Goal: Transaction & Acquisition: Purchase product/service

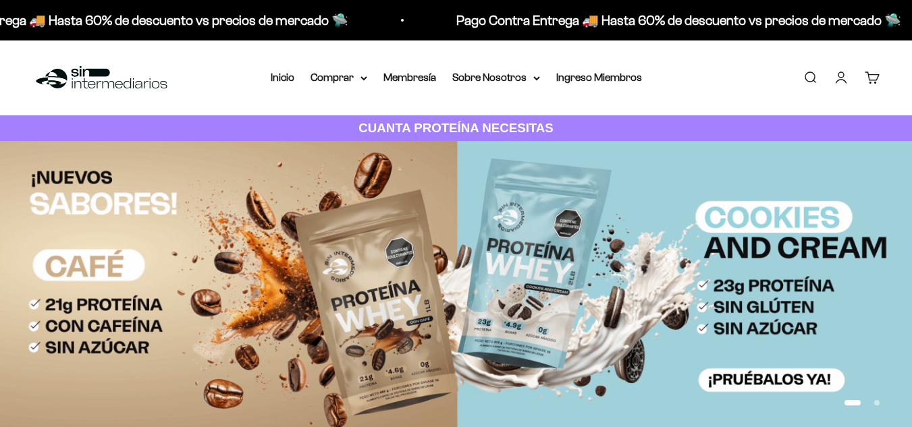
click at [843, 72] on link "Iniciar sesión" at bounding box center [841, 77] width 15 height 15
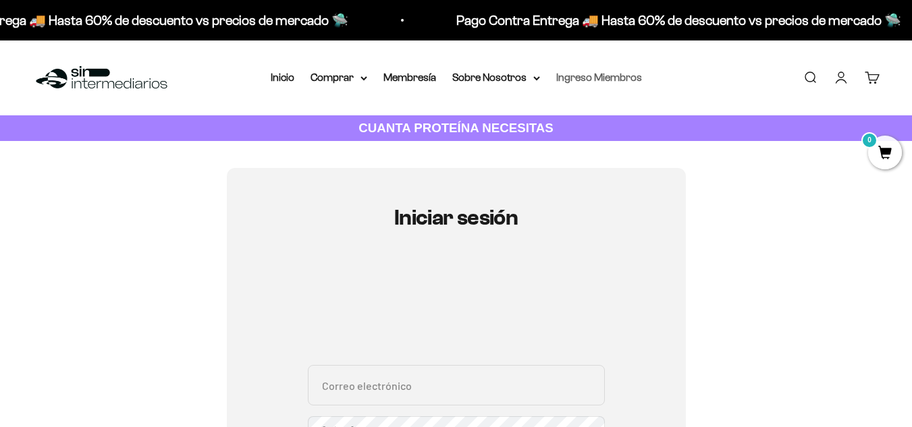
click at [621, 81] on link "Ingreso Miembros" at bounding box center [599, 77] width 86 height 11
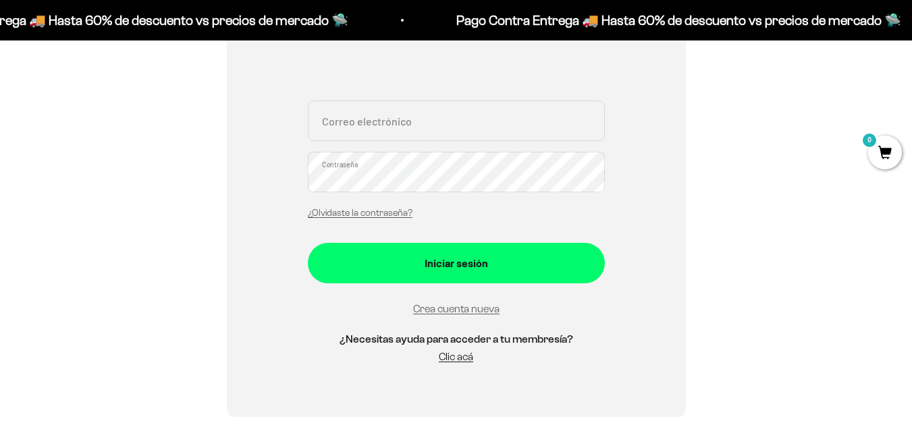
scroll to position [265, 0]
click at [485, 126] on input "Correo electrónico" at bounding box center [456, 120] width 297 height 41
type input "[EMAIL_ADDRESS][DOMAIN_NAME]"
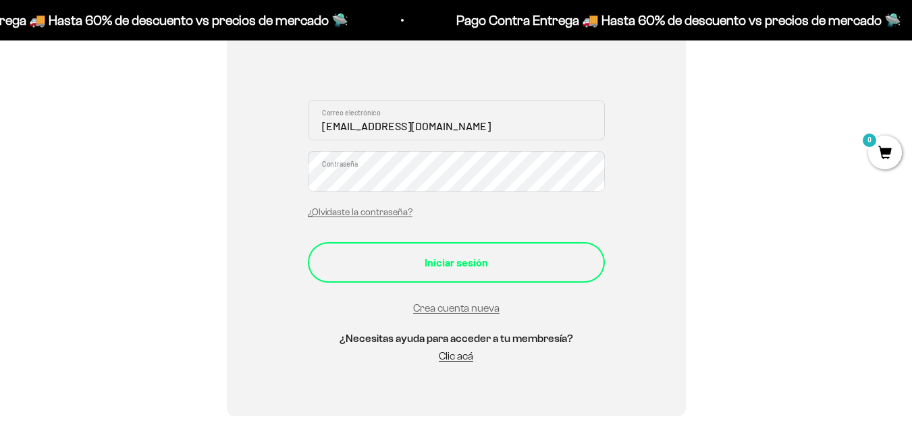
click at [408, 253] on button "Iniciar sesión" at bounding box center [456, 262] width 297 height 41
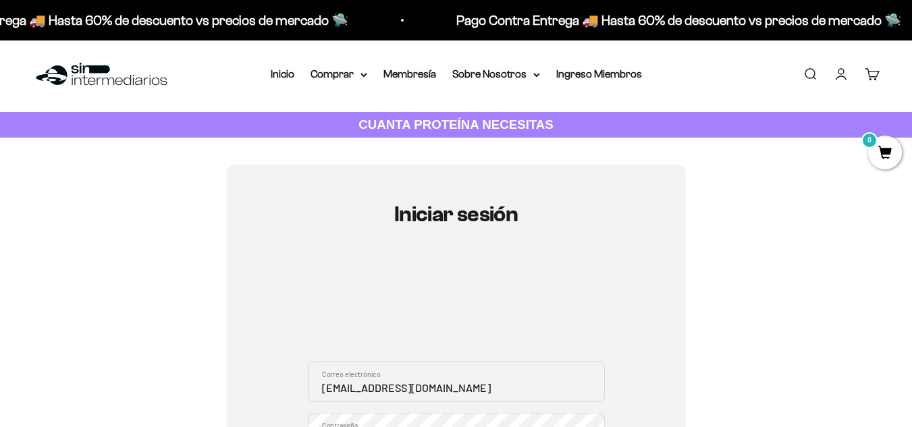
scroll to position [3, 0]
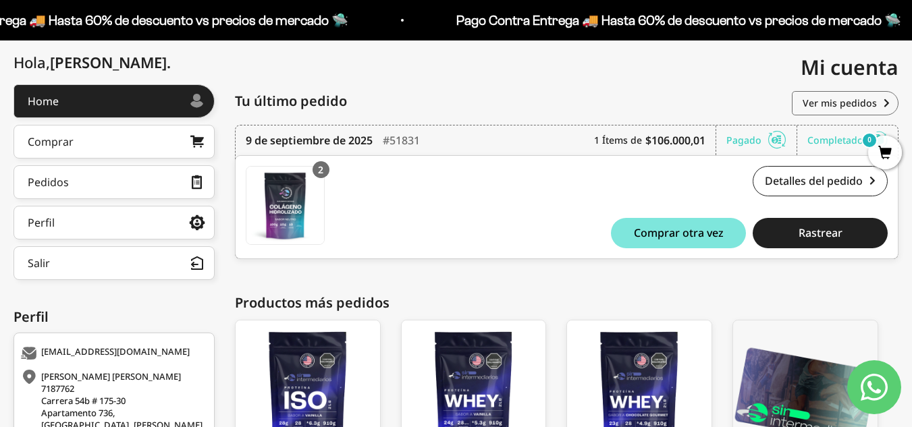
scroll to position [292, 0]
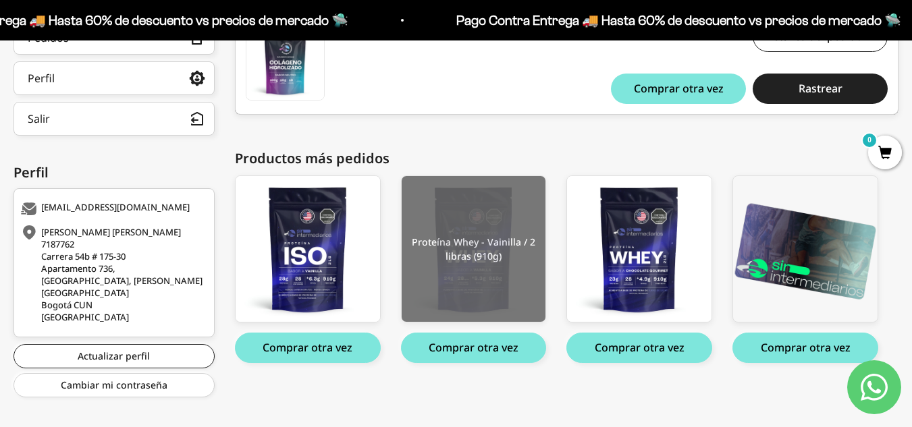
click at [463, 236] on img at bounding box center [474, 249] width 144 height 146
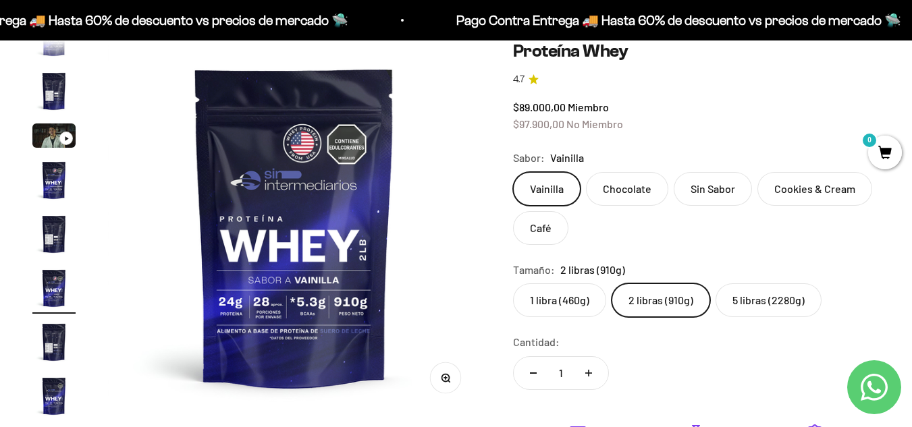
scroll to position [132, 0]
click at [571, 301] on label "1 libra (460g)" at bounding box center [559, 301] width 93 height 34
click at [513, 284] on input "1 libra (460g)" at bounding box center [512, 284] width 1 height 1
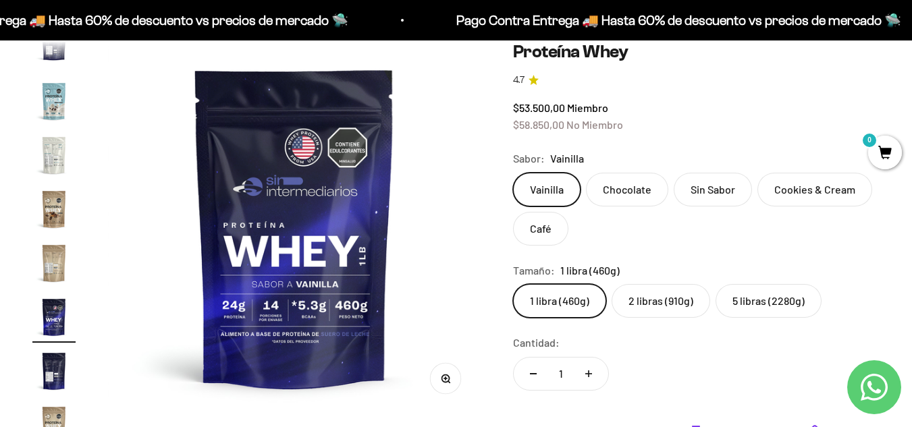
scroll to position [650, 0]
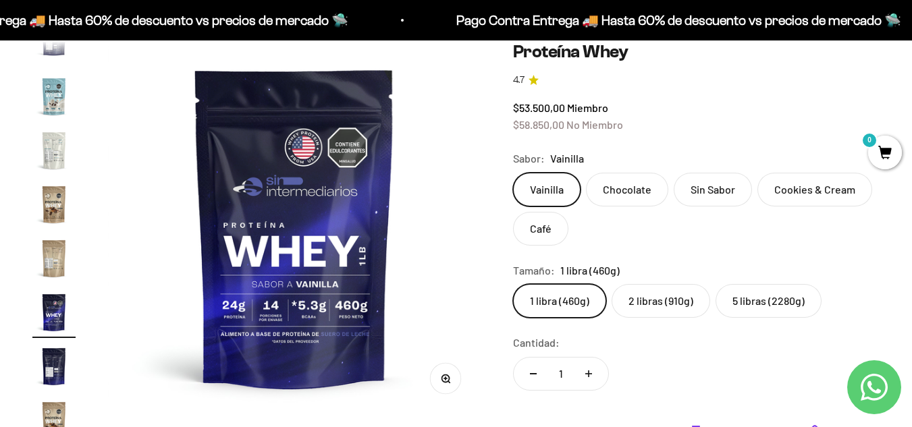
click at [591, 369] on button "Aumentar cantidad" at bounding box center [588, 374] width 39 height 32
type input "2"
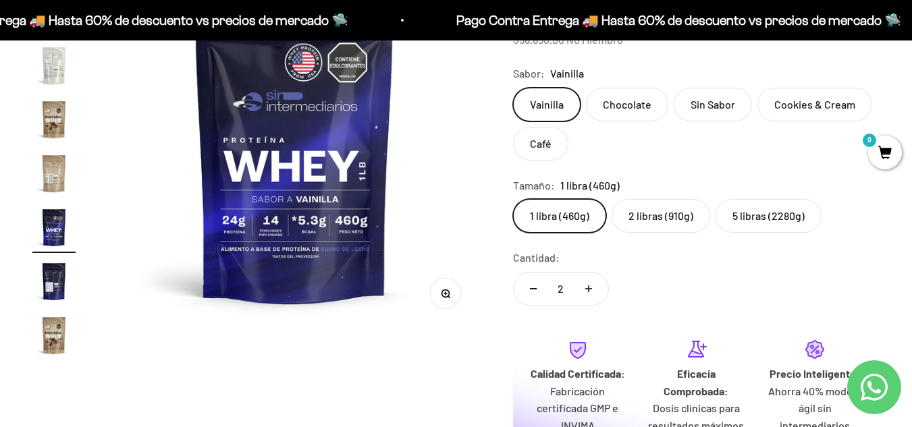
scroll to position [218, 0]
click at [679, 212] on label "2 libras (910g)" at bounding box center [661, 216] width 99 height 34
click at [513, 199] on input "2 libras (910g)" at bounding box center [512, 198] width 1 height 1
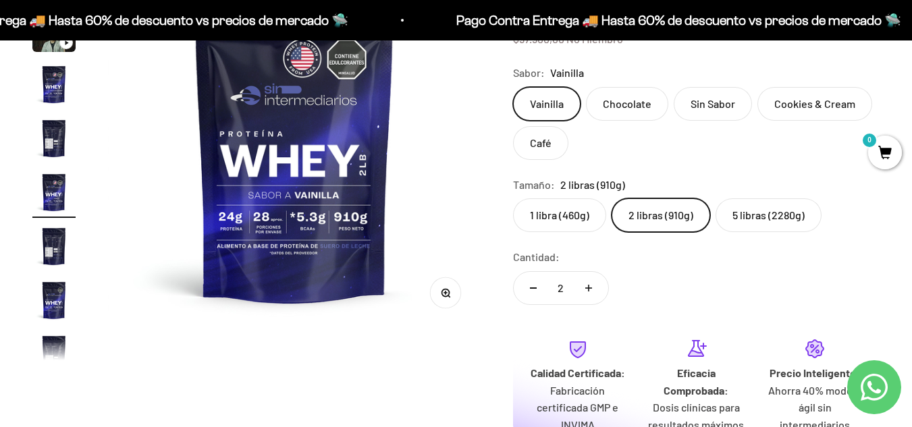
scroll to position [25, 0]
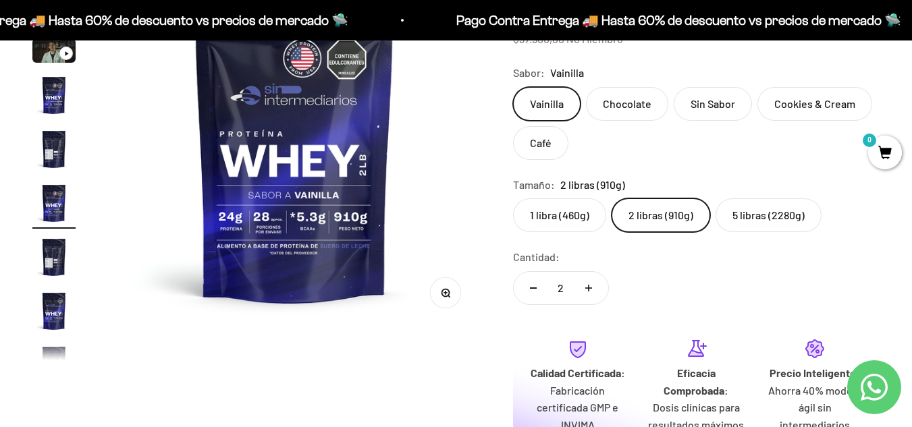
click at [583, 209] on label "1 libra (460g)" at bounding box center [559, 216] width 93 height 34
click at [513, 199] on input "1 libra (460g)" at bounding box center [512, 198] width 1 height 1
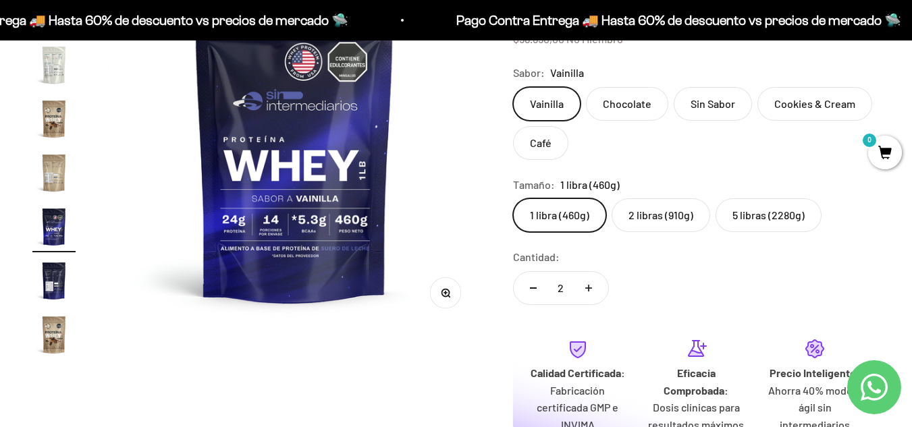
click at [532, 286] on button "Reducir cantidad" at bounding box center [533, 288] width 39 height 32
type input "1"
click at [623, 109] on label "Chocolate" at bounding box center [627, 104] width 82 height 34
click at [513, 87] on input "Chocolate" at bounding box center [512, 86] width 1 height 1
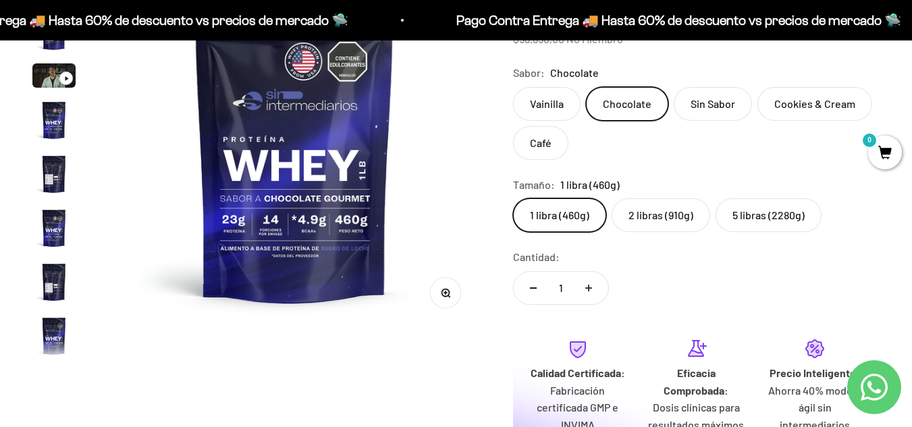
click at [540, 105] on label "Vainilla" at bounding box center [547, 104] width 68 height 34
click at [513, 87] on input "Vainilla" at bounding box center [512, 86] width 1 height 1
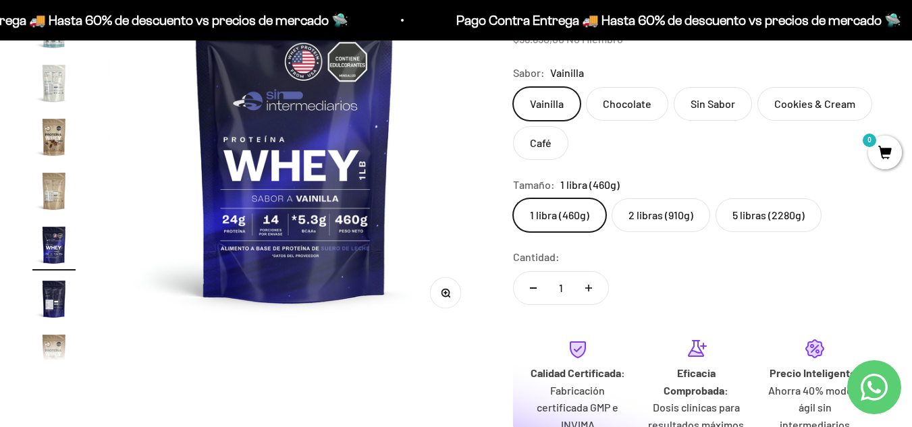
scroll to position [650, 0]
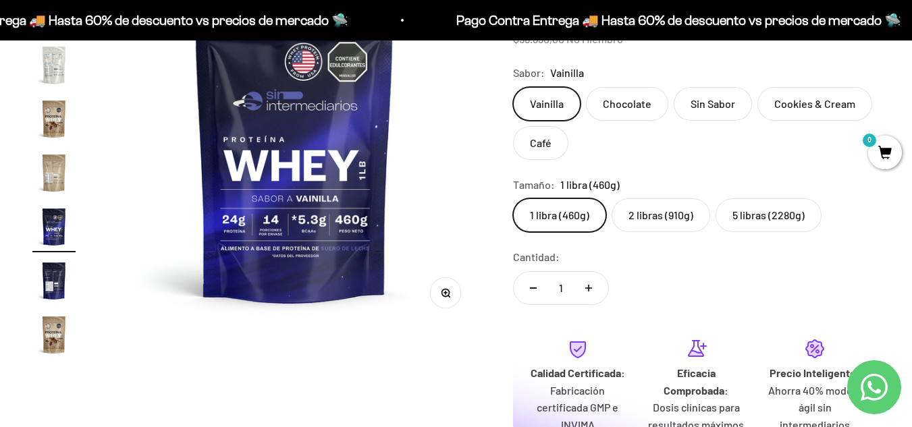
click at [639, 101] on label "Chocolate" at bounding box center [627, 104] width 82 height 34
click at [513, 87] on input "Chocolate" at bounding box center [512, 86] width 1 height 1
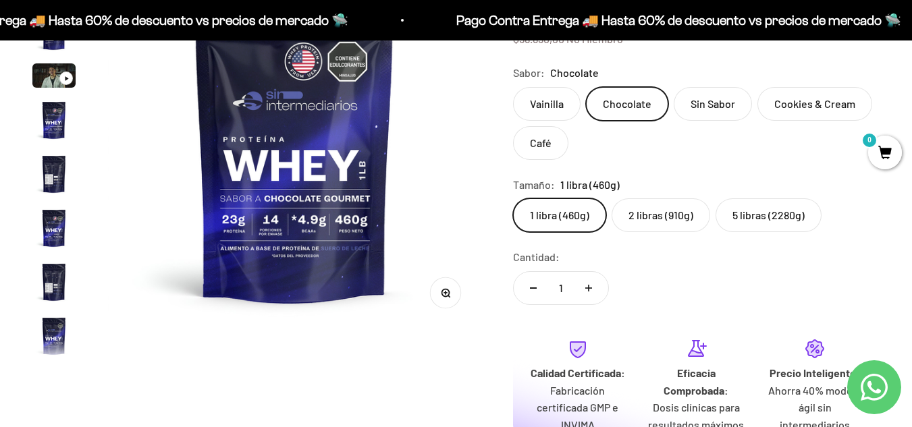
click at [724, 101] on label "Sin Sabor" at bounding box center [713, 104] width 78 height 34
click at [513, 87] on input "Sin Sabor" at bounding box center [512, 86] width 1 height 1
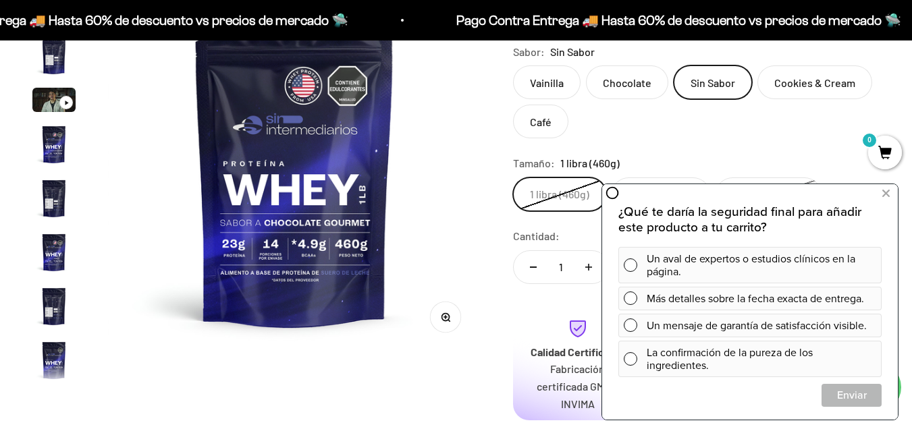
scroll to position [196, 0]
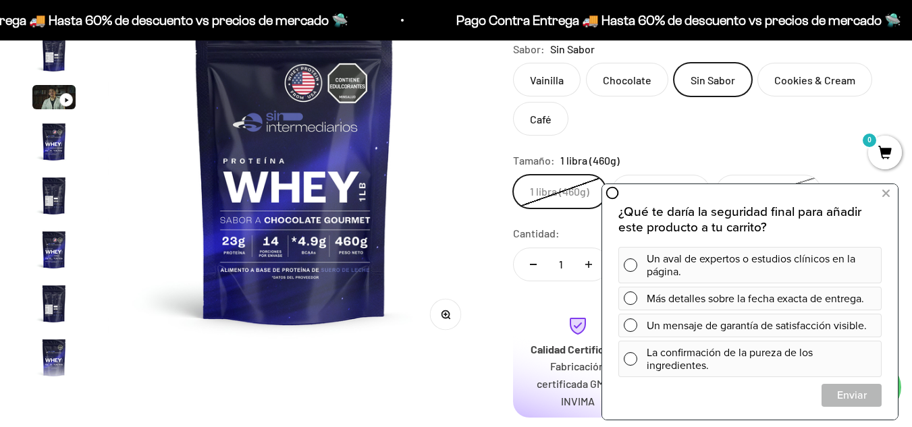
click at [785, 113] on div "Vainilla Chocolate Sin Sabor Cookies & Cream Café" at bounding box center [696, 99] width 367 height 73
click at [810, 78] on label "Cookies & Cream" at bounding box center [815, 80] width 115 height 34
click at [513, 63] on input "Cookies & Cream" at bounding box center [512, 62] width 1 height 1
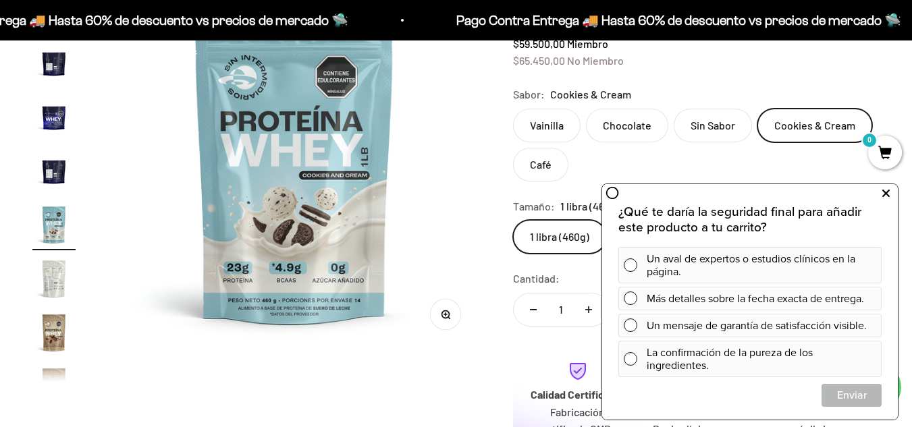
click at [890, 192] on button at bounding box center [886, 194] width 24 height 22
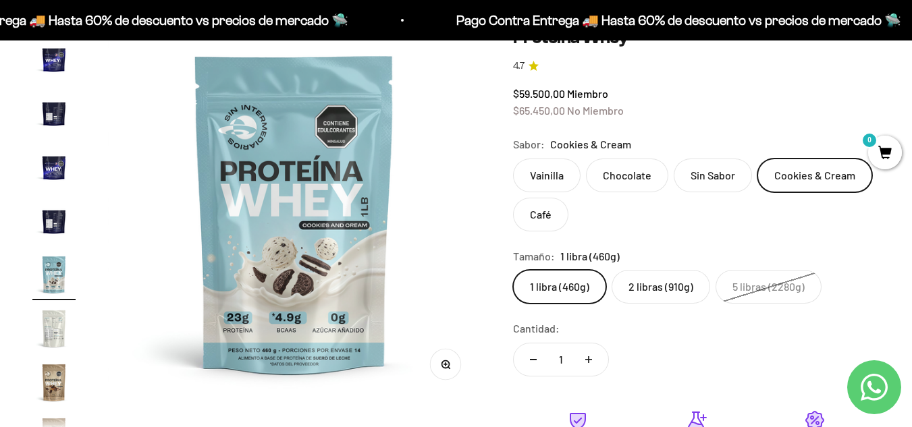
click at [596, 366] on button "Aumentar cantidad" at bounding box center [588, 360] width 39 height 32
click at [524, 357] on button "Reducir cantidad" at bounding box center [533, 360] width 39 height 32
type input "1"
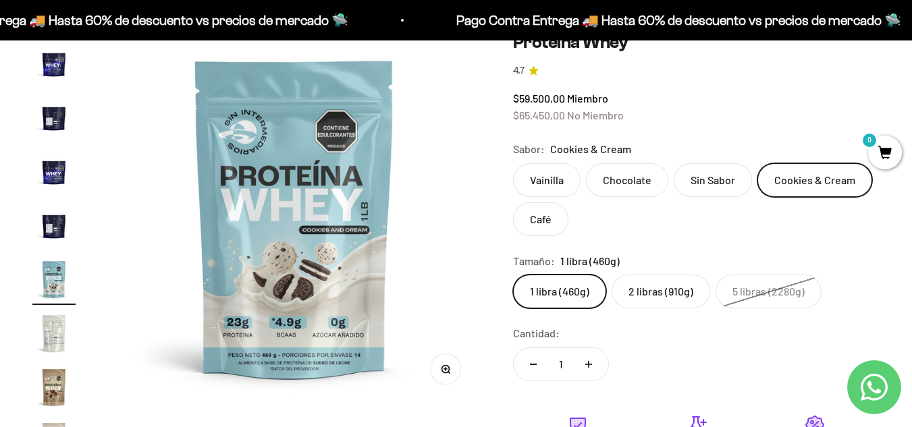
scroll to position [141, 0]
click at [547, 178] on label "Vainilla" at bounding box center [547, 181] width 68 height 34
click at [513, 164] on input "Vainilla" at bounding box center [512, 163] width 1 height 1
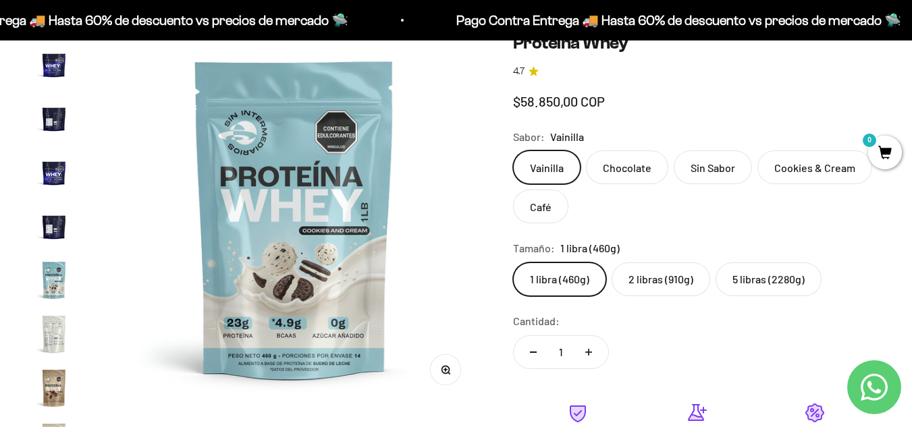
scroll to position [0, 6472]
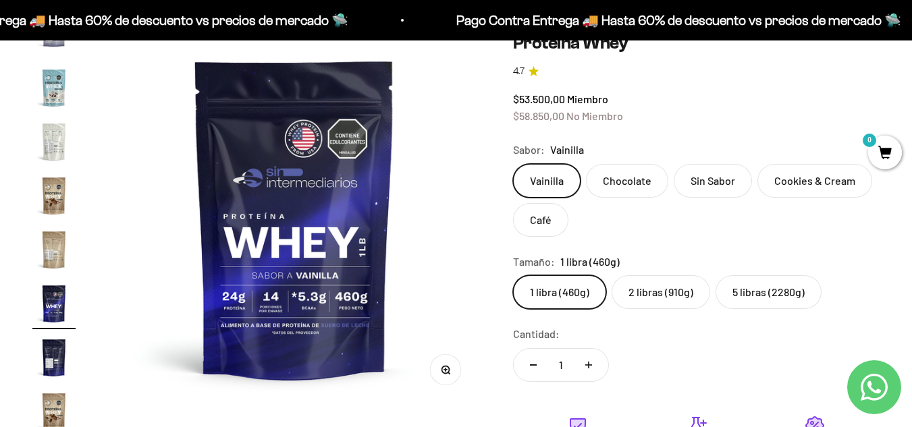
click at [552, 293] on label "1 libra (460g)" at bounding box center [559, 292] width 93 height 34
click at [513, 275] on input "1 libra (460g)" at bounding box center [512, 275] width 1 height 1
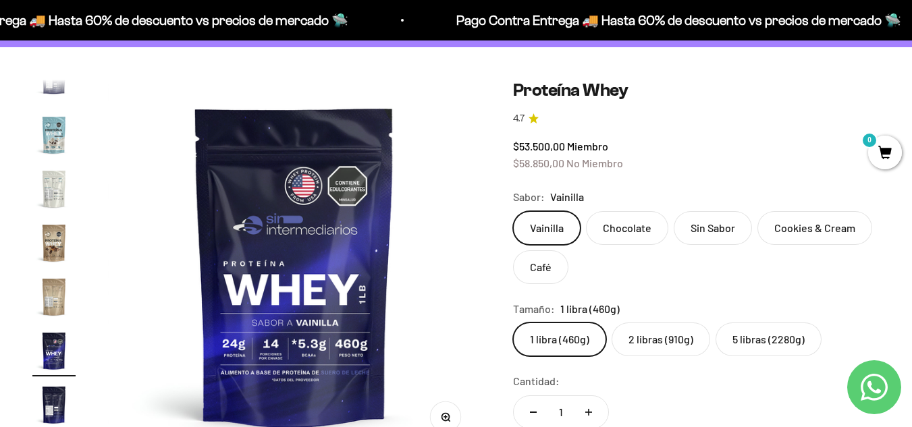
scroll to position [93, 0]
click at [672, 340] on label "2 libras (910g)" at bounding box center [661, 340] width 99 height 34
click at [513, 323] on input "2 libras (910g)" at bounding box center [512, 323] width 1 height 1
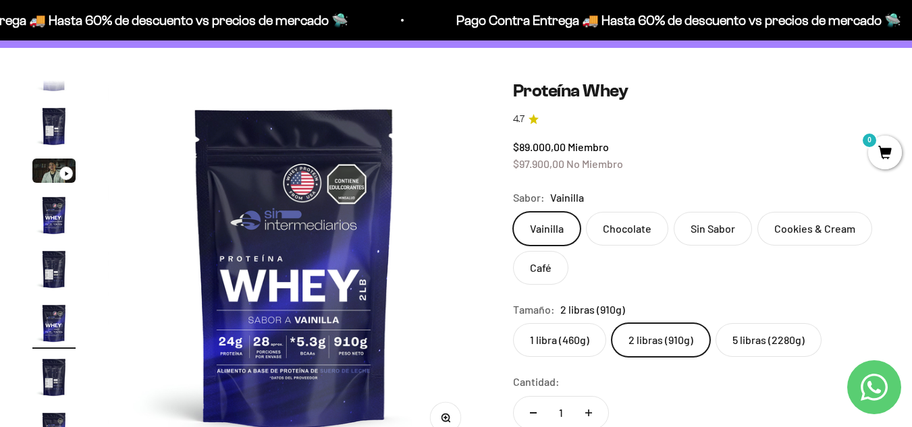
scroll to position [25, 0]
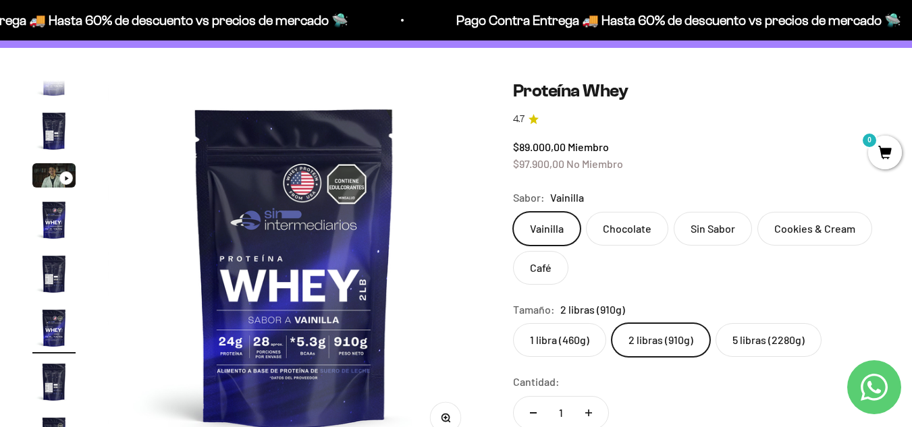
click at [583, 339] on label "1 libra (460g)" at bounding box center [559, 340] width 93 height 34
click at [513, 323] on input "1 libra (460g)" at bounding box center [512, 323] width 1 height 1
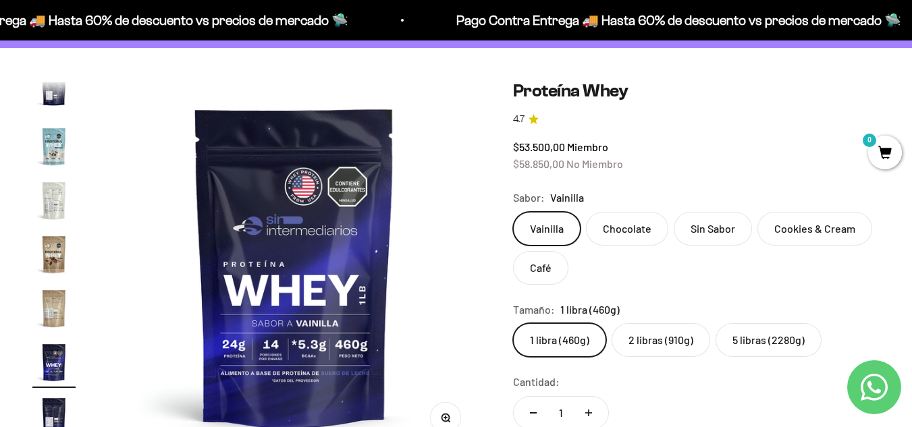
scroll to position [650, 0]
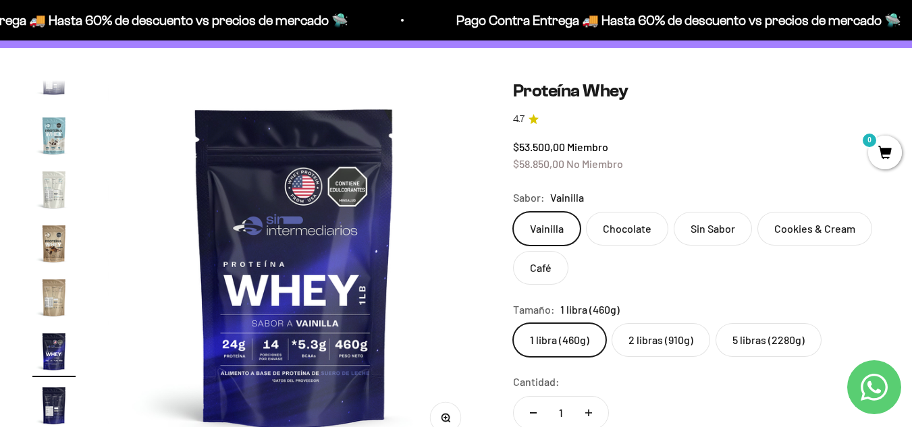
click at [658, 339] on label "2 libras (910g)" at bounding box center [661, 340] width 99 height 34
click at [513, 323] on input "2 libras (910g)" at bounding box center [512, 323] width 1 height 1
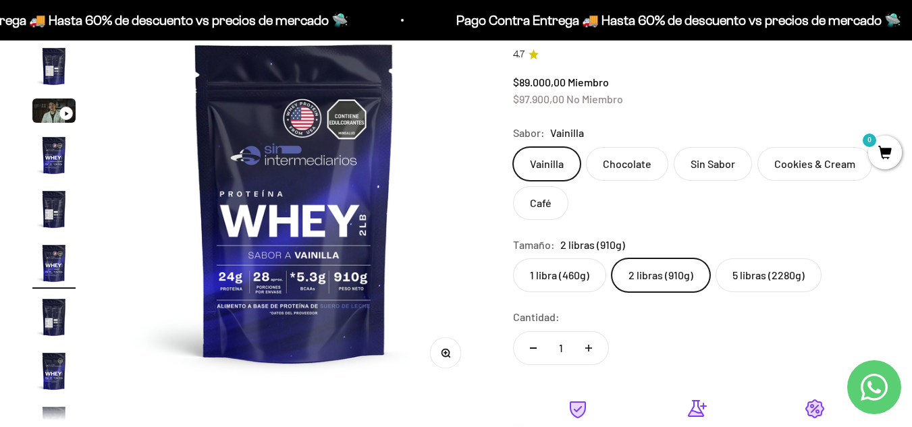
scroll to position [162, 0]
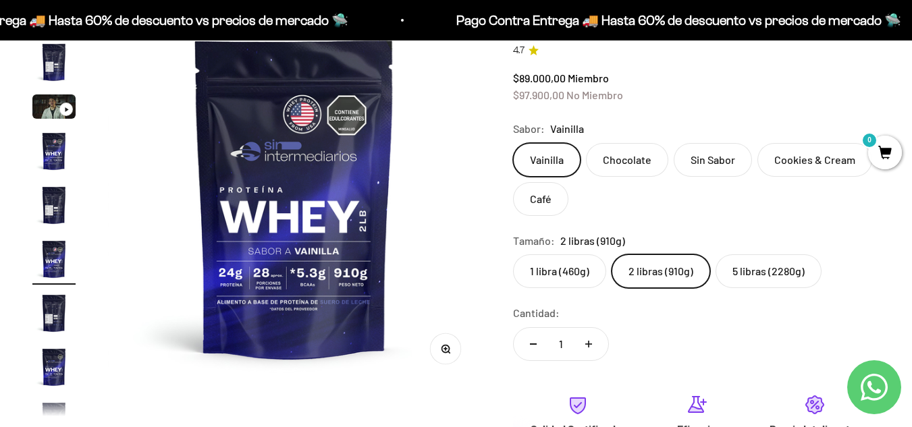
click at [623, 166] on label "Chocolate" at bounding box center [627, 160] width 82 height 34
click at [513, 143] on input "Chocolate" at bounding box center [512, 142] width 1 height 1
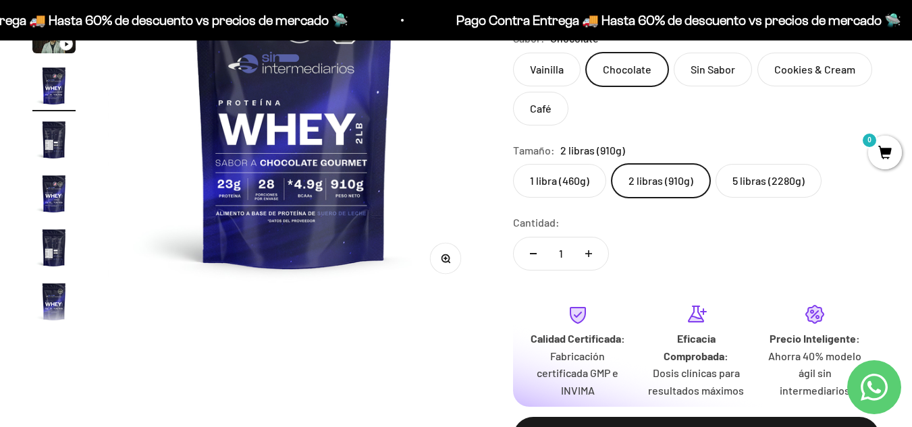
scroll to position [254, 0]
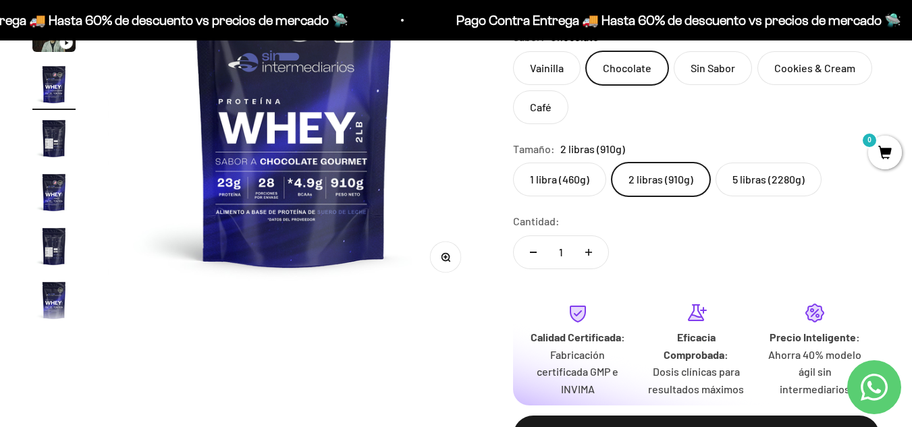
click at [623, 166] on label "2 libras (910g)" at bounding box center [661, 180] width 99 height 34
click at [513, 163] on input "2 libras (910g)" at bounding box center [512, 162] width 1 height 1
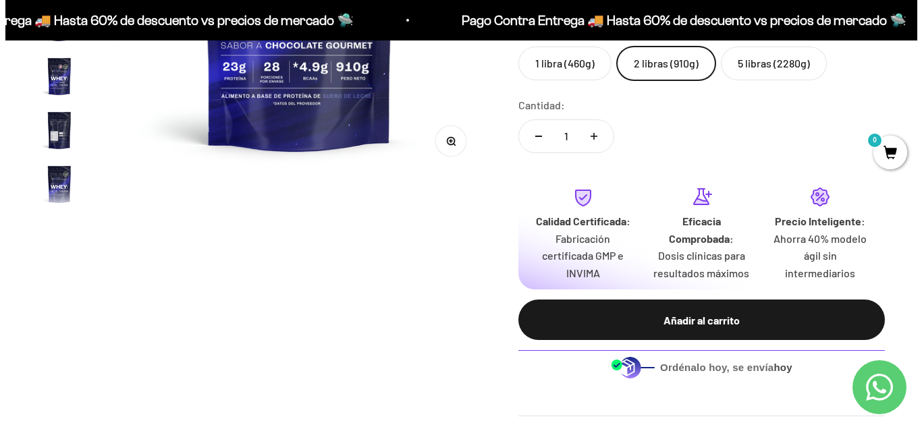
scroll to position [371, 0]
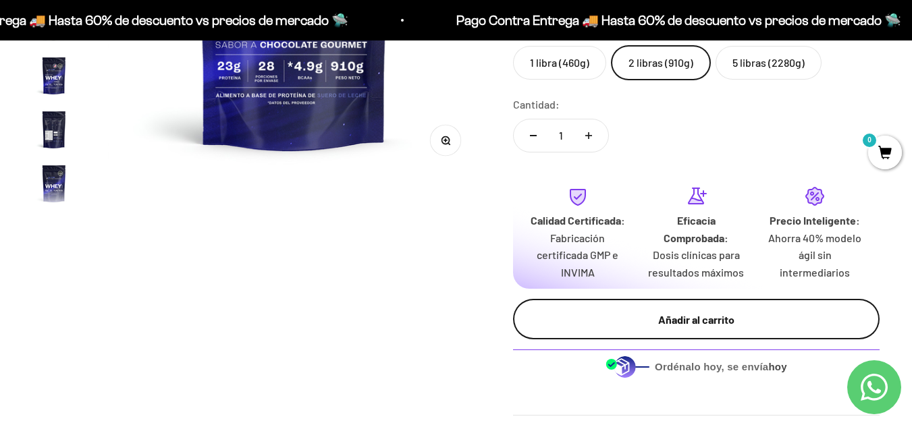
click at [681, 330] on button "Añadir al carrito" at bounding box center [696, 319] width 367 height 41
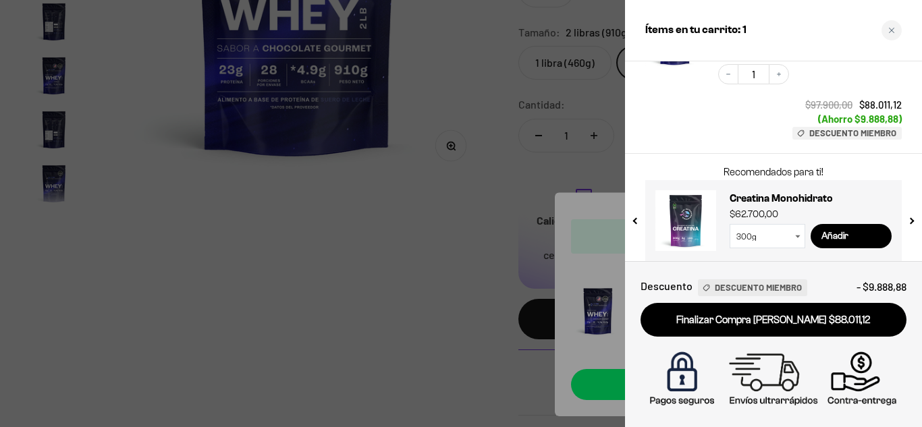
scroll to position [151, 0]
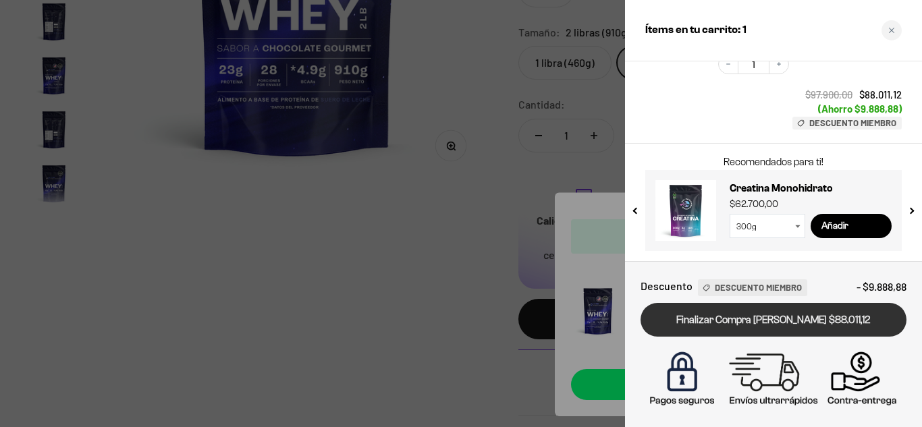
click at [781, 327] on link "Finalizar Compra Segura $88.011,12" at bounding box center [774, 320] width 266 height 34
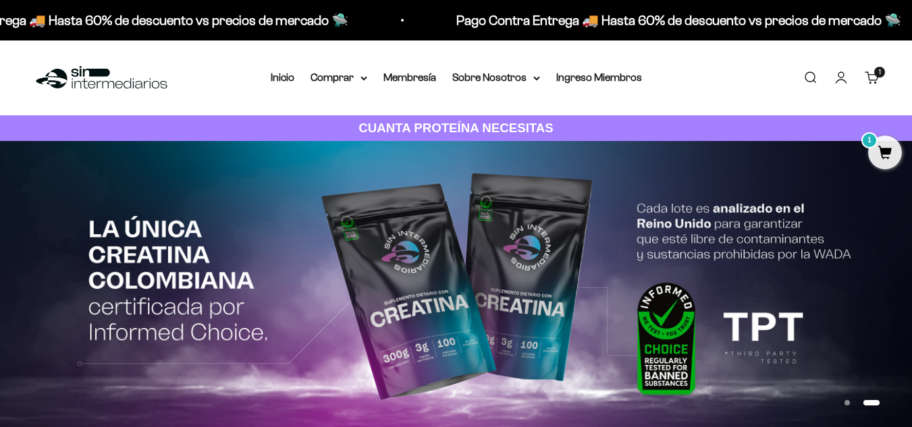
click at [615, 71] on li "Ingreso Miembros" at bounding box center [599, 78] width 86 height 18
click at [587, 80] on link "Ingreso Miembros" at bounding box center [599, 77] width 86 height 11
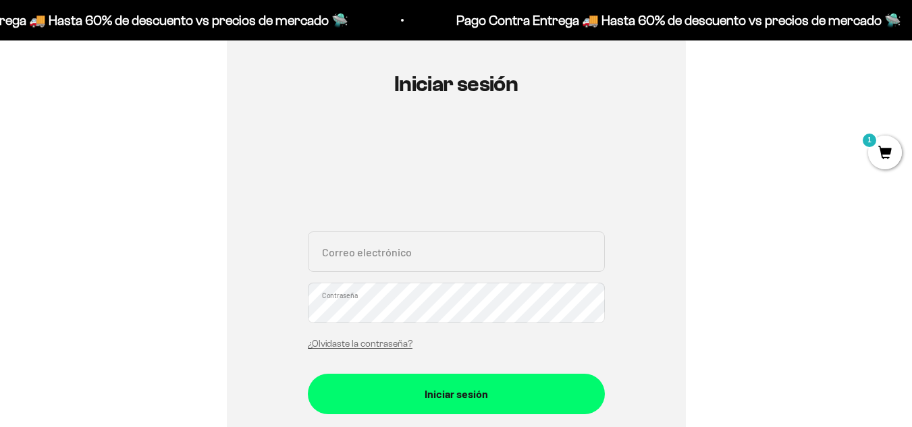
scroll to position [134, 0]
click at [433, 259] on input "Correo electrónico" at bounding box center [456, 251] width 297 height 41
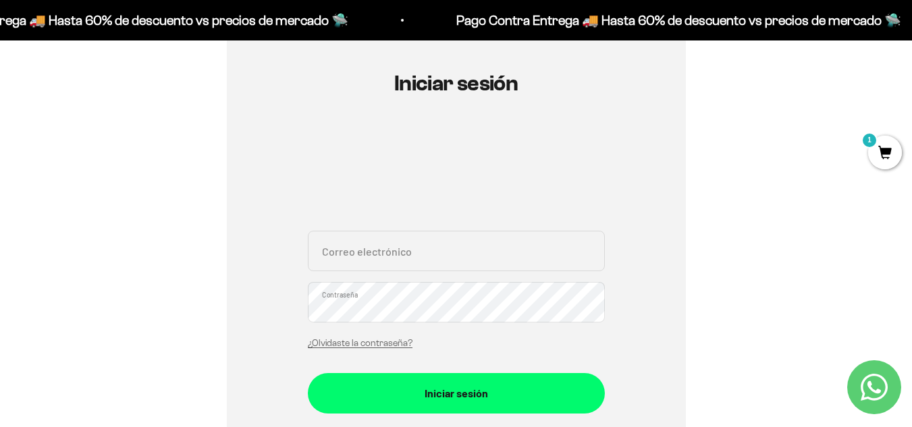
type input "[EMAIL_ADDRESS][DOMAIN_NAME]"
click at [308, 373] on button "Iniciar sesión" at bounding box center [456, 393] width 297 height 41
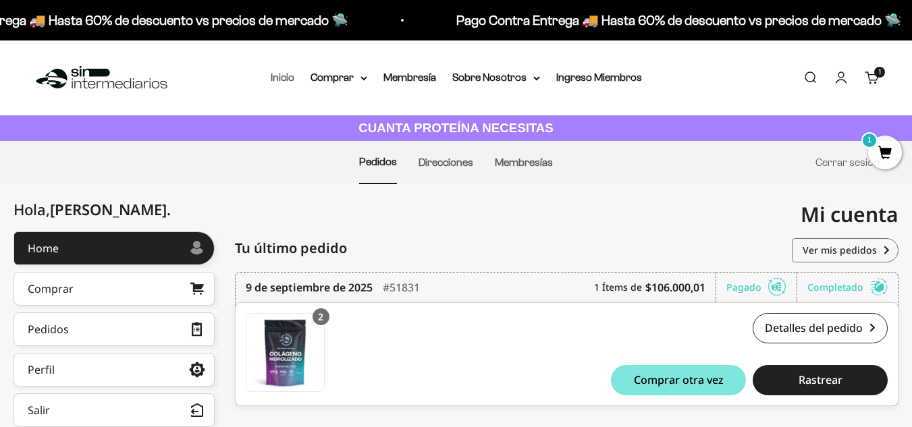
click at [293, 74] on link "Inicio" at bounding box center [283, 77] width 24 height 11
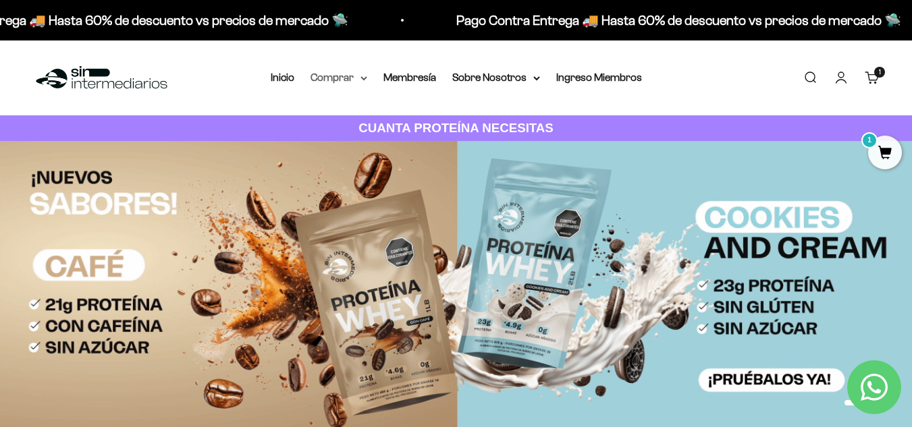
click at [363, 78] on icon at bounding box center [363, 78] width 5 height 3
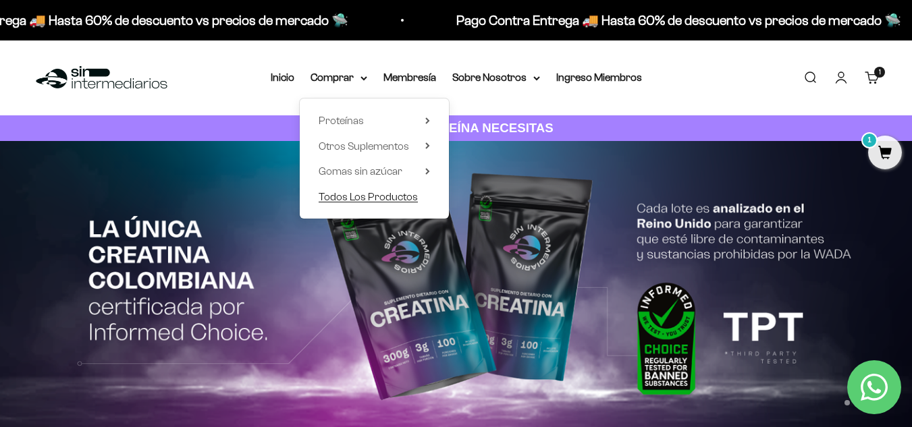
click at [386, 201] on span "Todos Los Productos" at bounding box center [368, 196] width 99 height 11
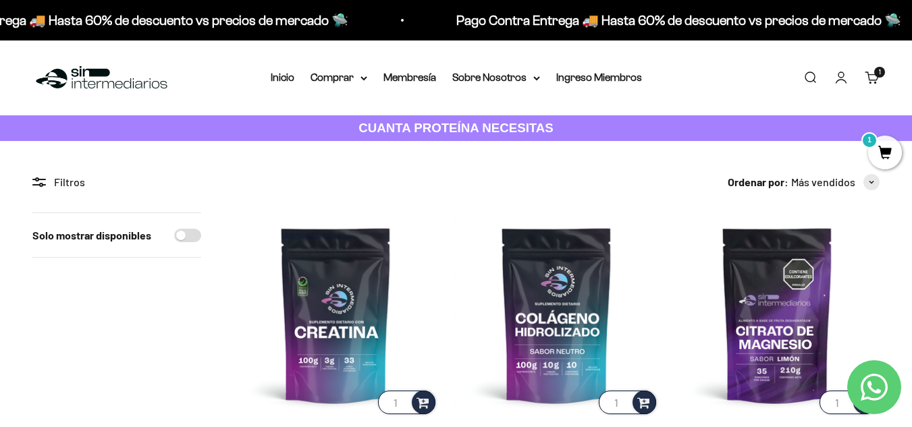
click at [879, 82] on link "Carrito 1 artículo 1" at bounding box center [872, 77] width 15 height 15
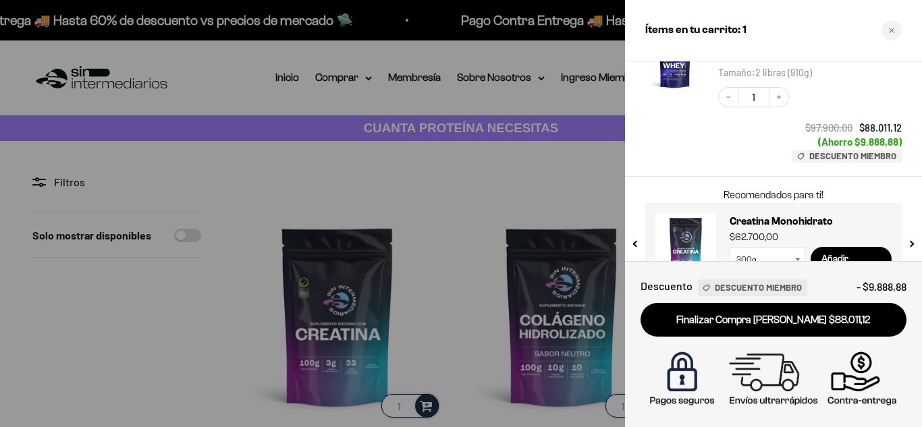
scroll to position [151, 0]
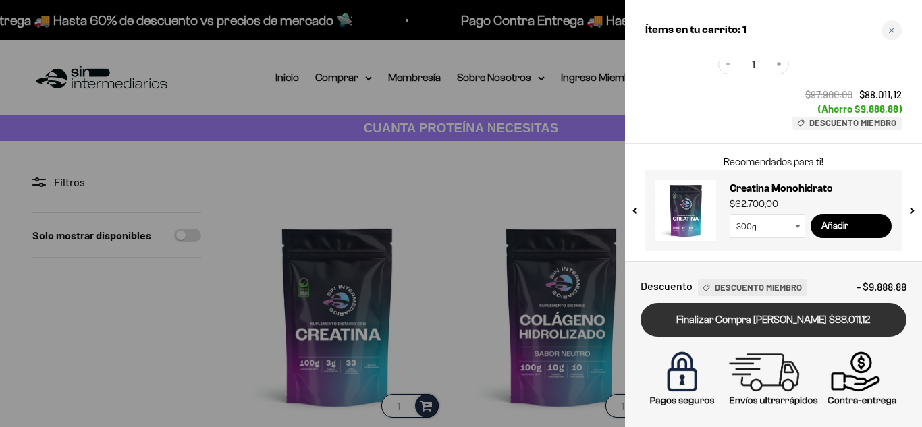
click at [779, 309] on link "Finalizar Compra [PERSON_NAME] $88.011,12" at bounding box center [774, 320] width 266 height 34
